Goal: Transaction & Acquisition: Book appointment/travel/reservation

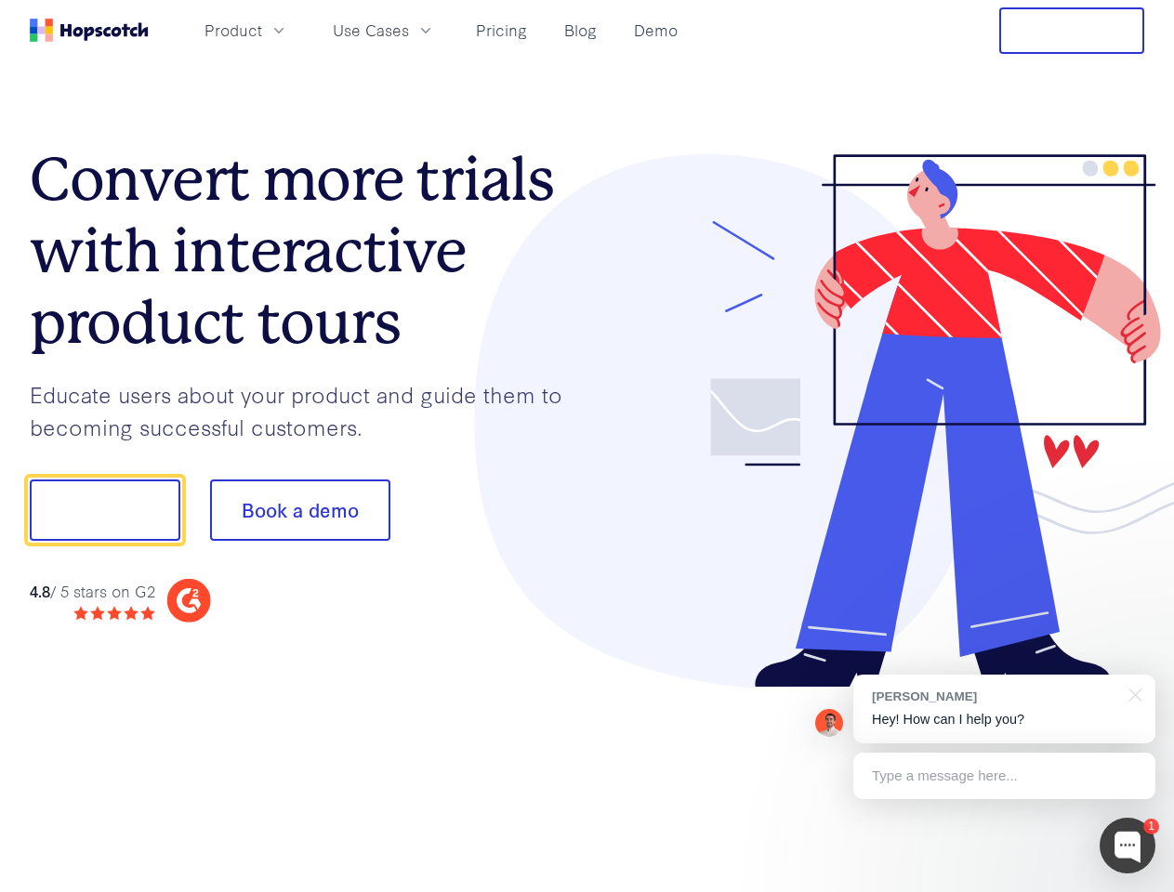
click at [588, 446] on div at bounding box center [867, 421] width 558 height 535
click at [262, 30] on span "Product" at bounding box center [234, 30] width 58 height 23
click at [409, 30] on span "Use Cases" at bounding box center [371, 30] width 76 height 23
click at [1072, 31] on button "Free Trial" at bounding box center [1071, 30] width 145 height 46
click at [104, 510] on button "Show me!" at bounding box center [105, 510] width 151 height 61
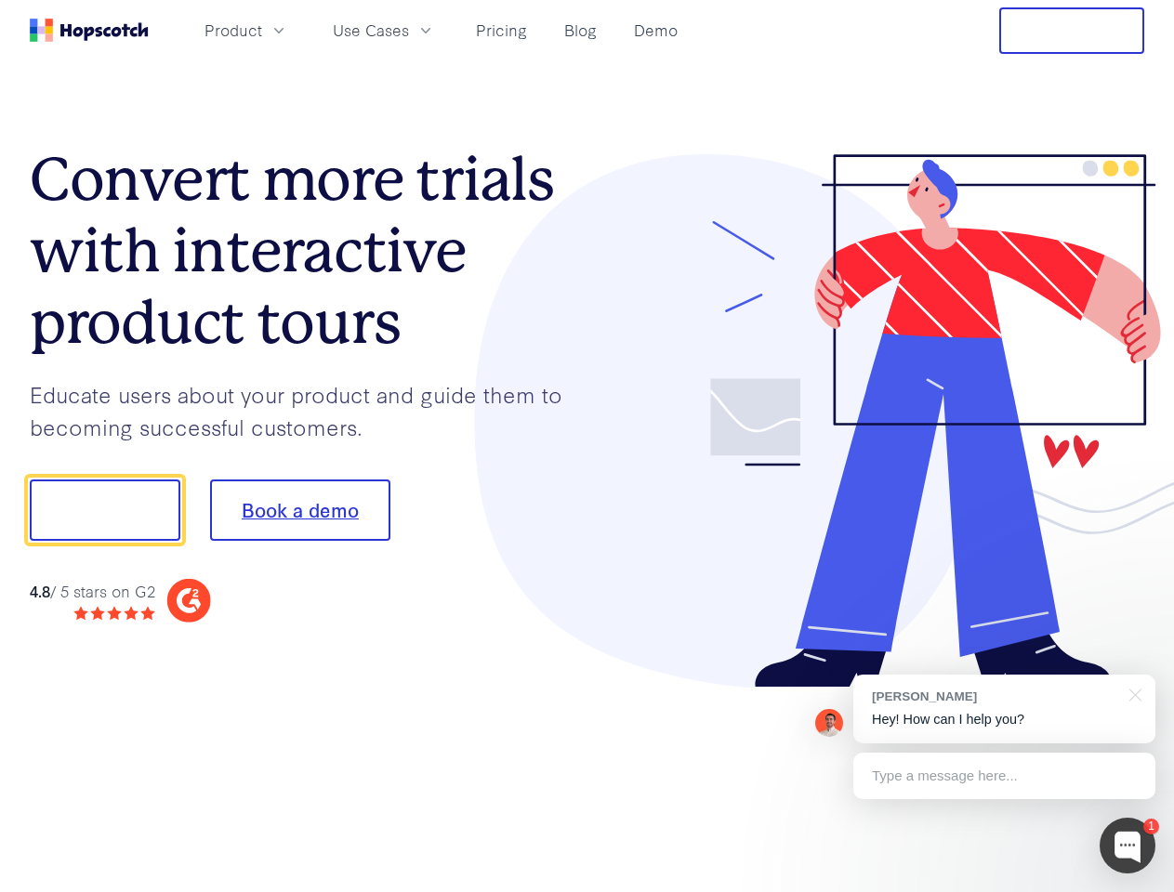
click at [299, 510] on button "Book a demo" at bounding box center [300, 510] width 180 height 61
click at [1128, 846] on div at bounding box center [1128, 846] width 56 height 56
click at [1004, 709] on div "[PERSON_NAME] Hey! How can I help you?" at bounding box center [1004, 709] width 302 height 69
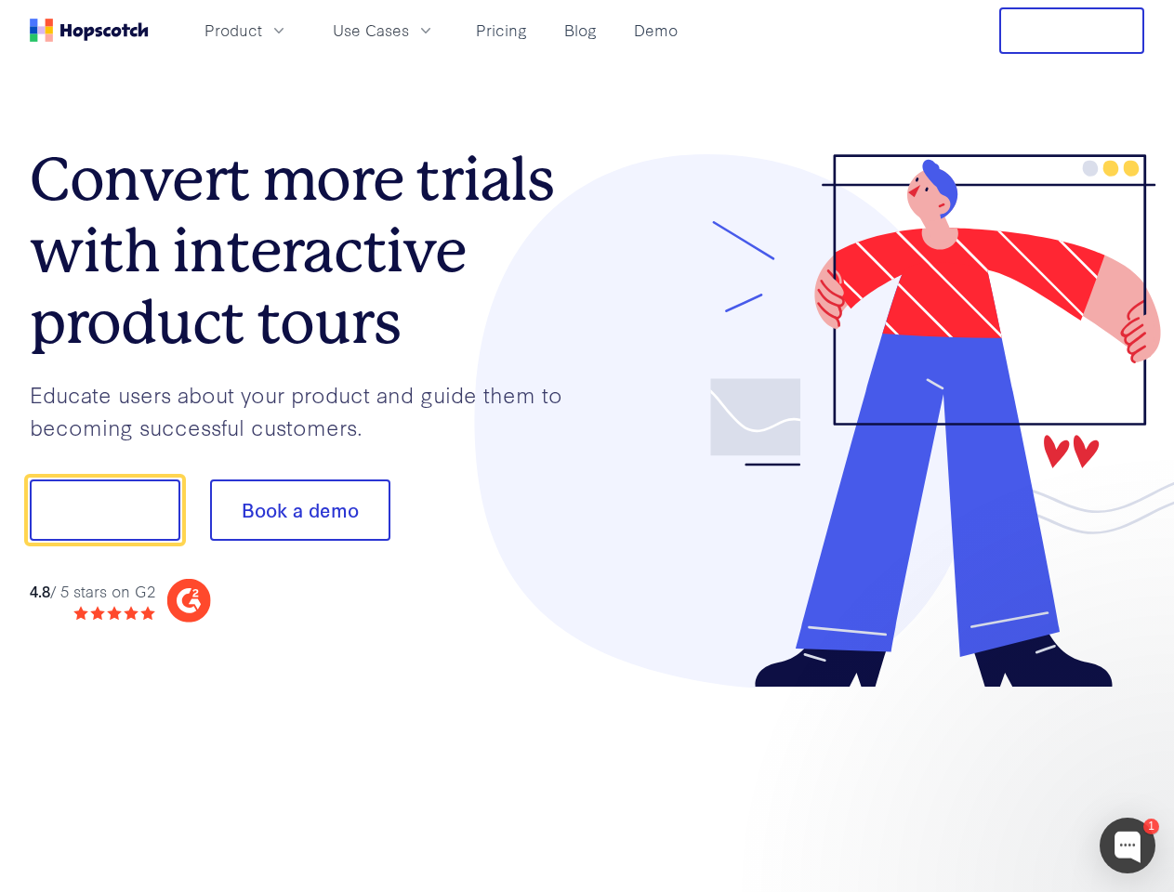
click at [1132, 693] on div at bounding box center [981, 508] width 349 height 620
click at [1004, 776] on div at bounding box center [981, 632] width 349 height 371
